Goal: Task Accomplishment & Management: Use online tool/utility

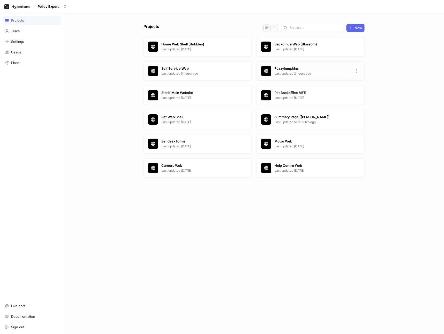
click at [262, 77] on div "Fuzzylumpkins Last updated 2 hours ago" at bounding box center [310, 70] width 108 height 19
click at [297, 116] on p "Summary Page ([PERSON_NAME])" at bounding box center [311, 116] width 75 height 5
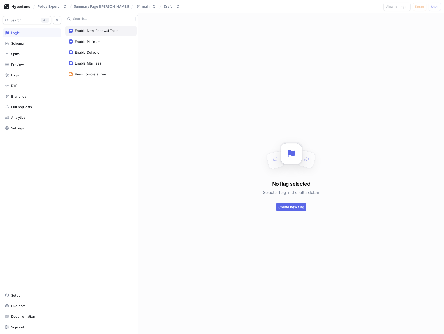
click at [97, 33] on div "Enable New Renewal Table" at bounding box center [100, 31] width 71 height 10
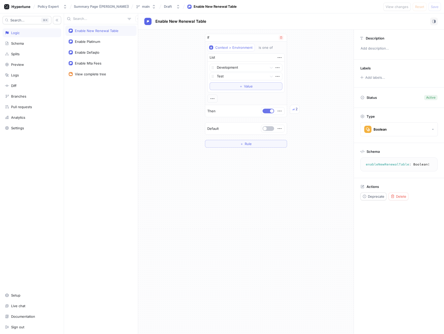
click at [269, 109] on button "button" at bounding box center [268, 111] width 12 height 5
click at [435, 8] on span "Save" at bounding box center [434, 6] width 8 height 3
click at [268, 110] on button "button" at bounding box center [268, 111] width 12 height 5
click at [436, 8] on span "Save" at bounding box center [434, 6] width 8 height 3
click at [303, 128] on div "If Context > Environment is one of List Development Test To pick up a draggable…" at bounding box center [245, 91] width 215 height 122
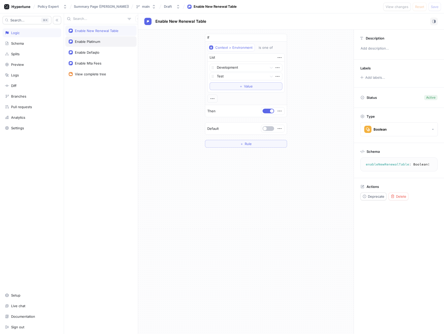
click at [100, 43] on div "Enable Platinum" at bounding box center [87, 41] width 25 height 4
click at [86, 51] on div "Enable Defaqto" at bounding box center [87, 52] width 24 height 4
click at [92, 30] on div "Enable New Renewal Table" at bounding box center [97, 31] width 44 height 4
type textarea "enableNewRenewalTable: Boolean!"
click at [294, 231] on div "If Context > Environment is one of List Development Test To pick up a draggable…" at bounding box center [245, 182] width 215 height 304
